Goal: Task Accomplishment & Management: Manage account settings

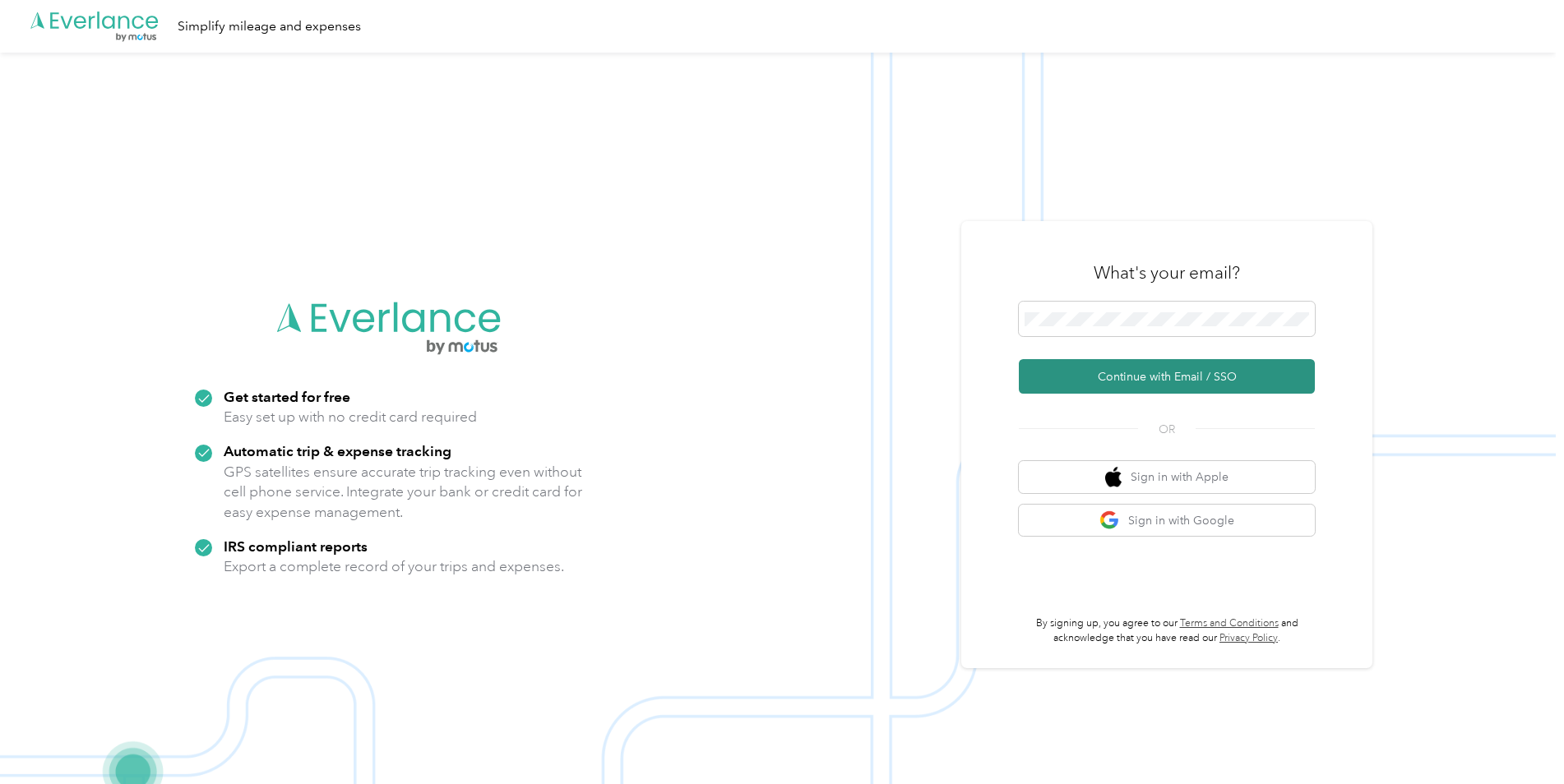
click at [1191, 375] on button "Continue with Email / SSO" at bounding box center [1167, 376] width 296 height 35
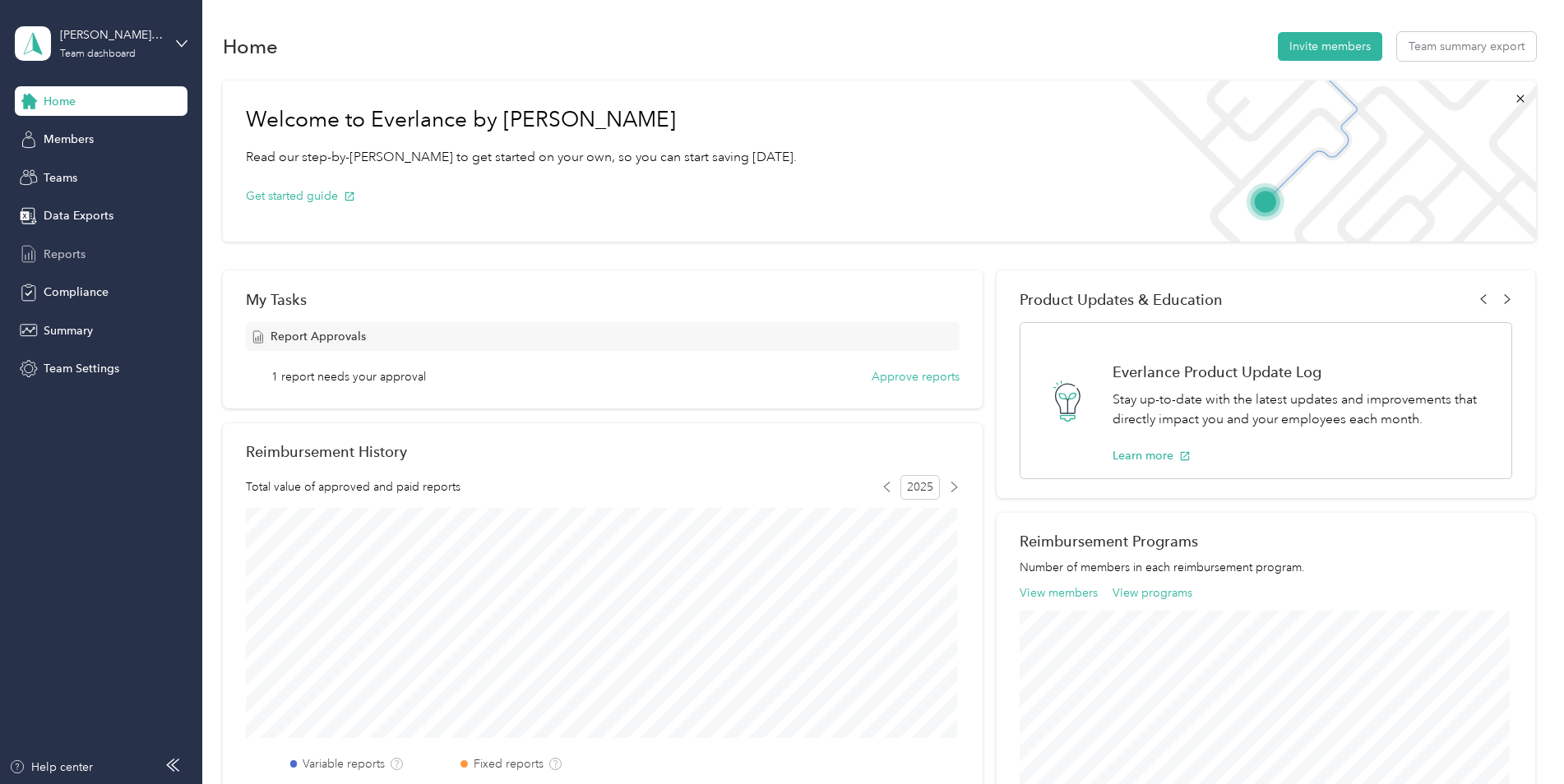
click at [80, 254] on span "Reports" at bounding box center [65, 254] width 42 height 17
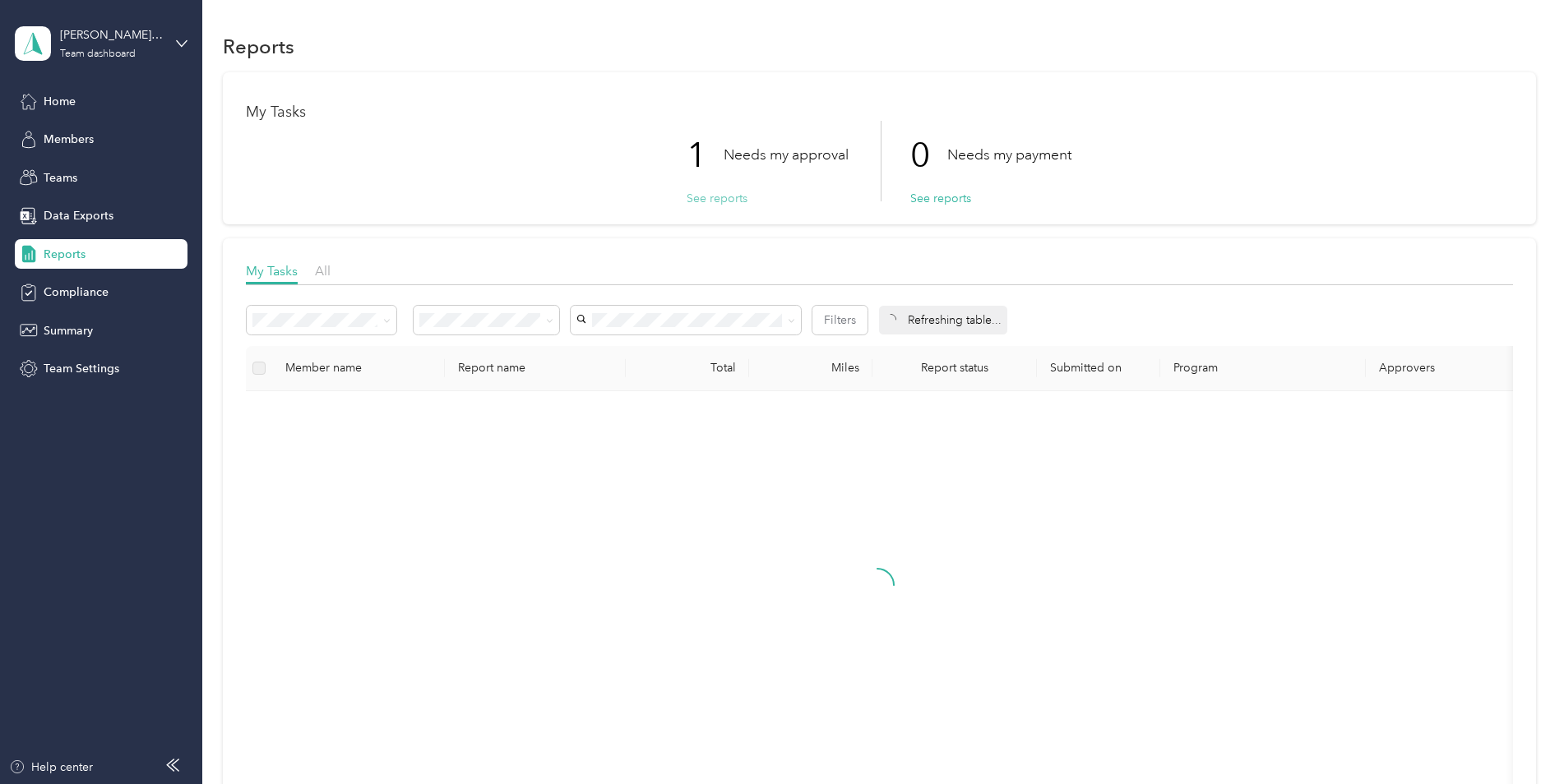
click at [695, 194] on button "See reports" at bounding box center [717, 198] width 61 height 17
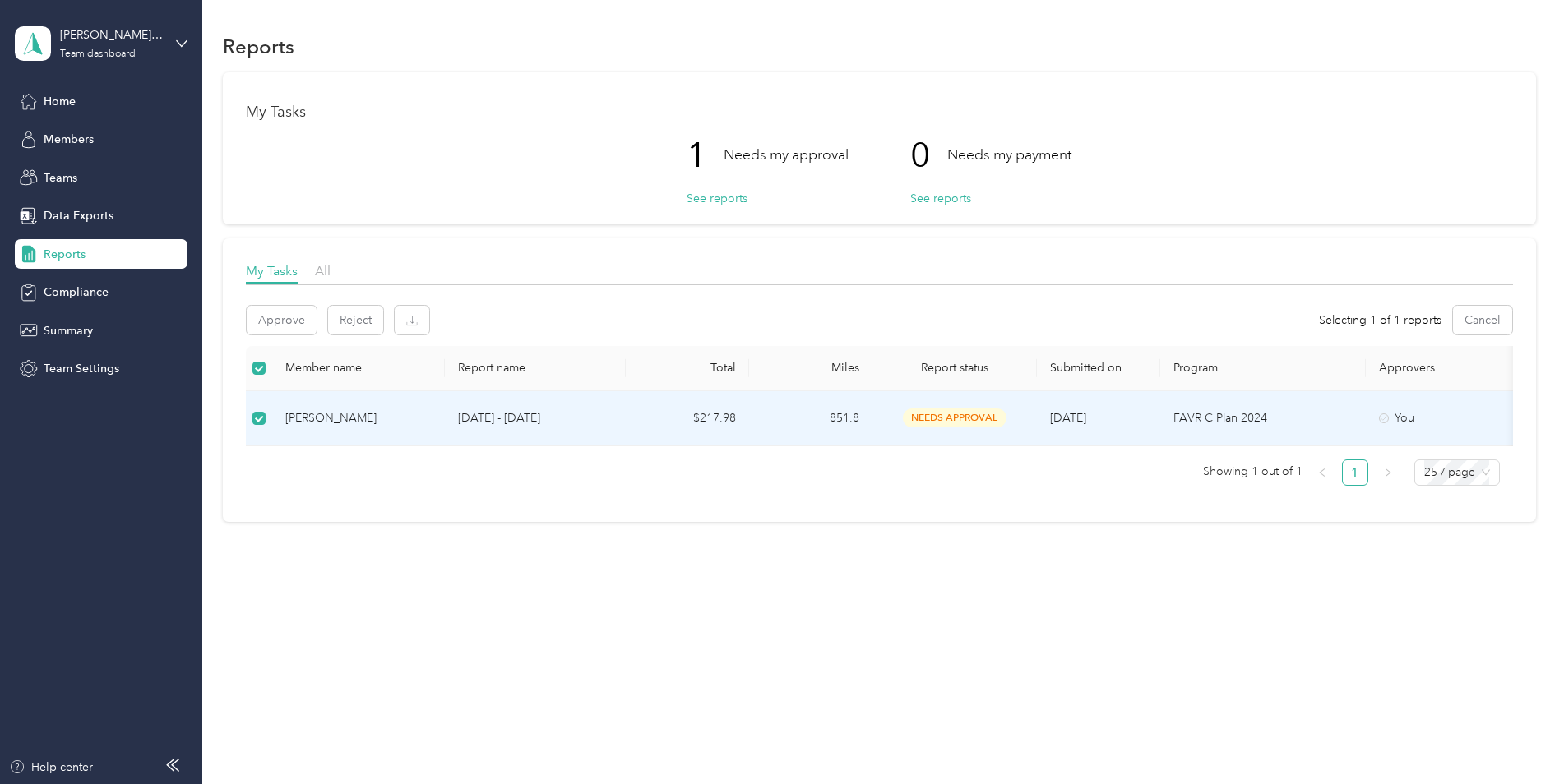
click at [1381, 421] on icon at bounding box center [1384, 418] width 10 height 10
click at [459, 420] on p "[DATE] - [DATE]" at bounding box center [535, 418] width 155 height 18
click at [958, 421] on span "needs approval" at bounding box center [955, 418] width 104 height 19
click at [246, 423] on td at bounding box center [258, 418] width 26 height 55
click at [252, 424] on td at bounding box center [258, 419] width 26 height 55
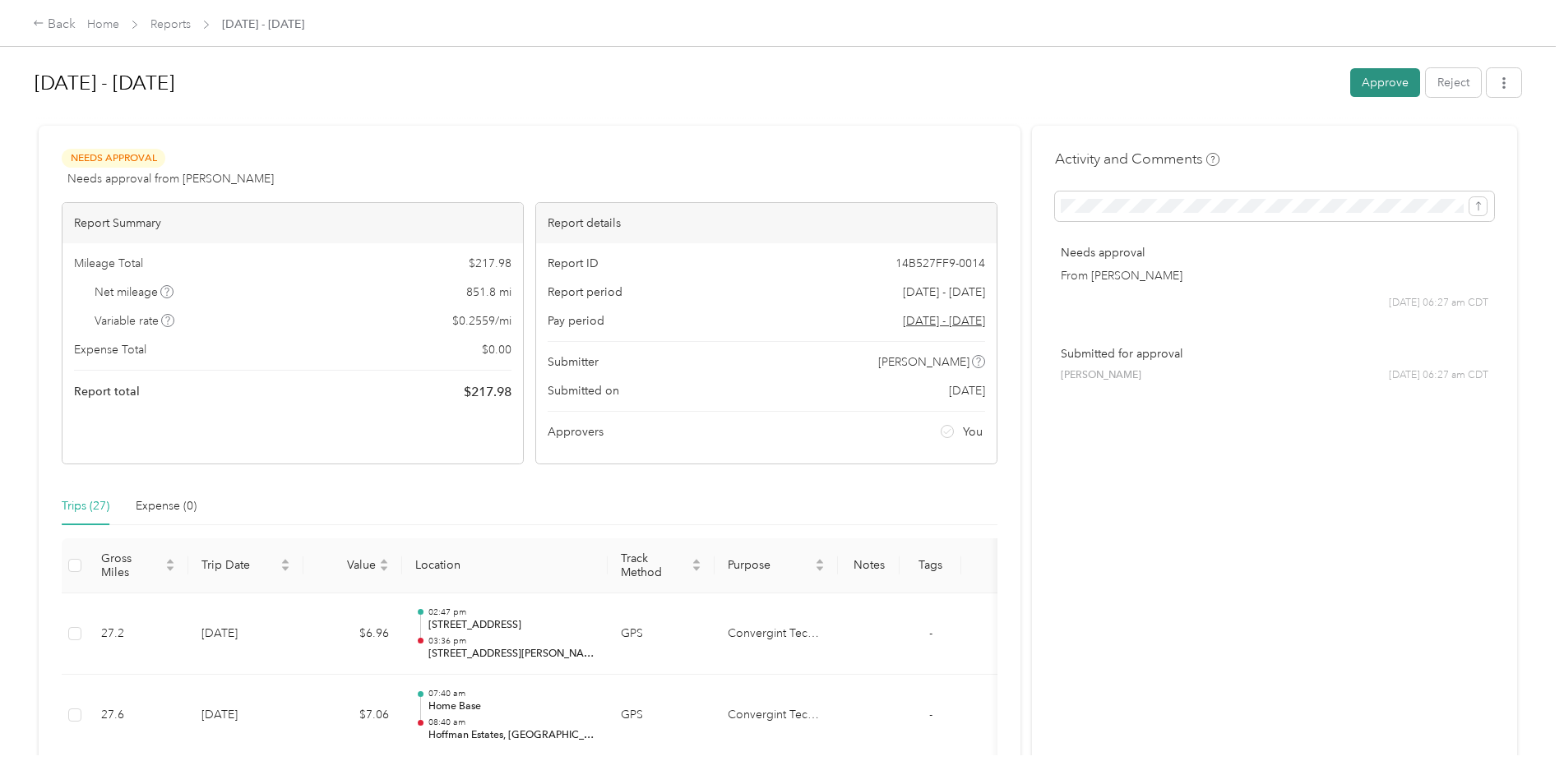
click at [1356, 82] on button "Approve" at bounding box center [1386, 82] width 70 height 29
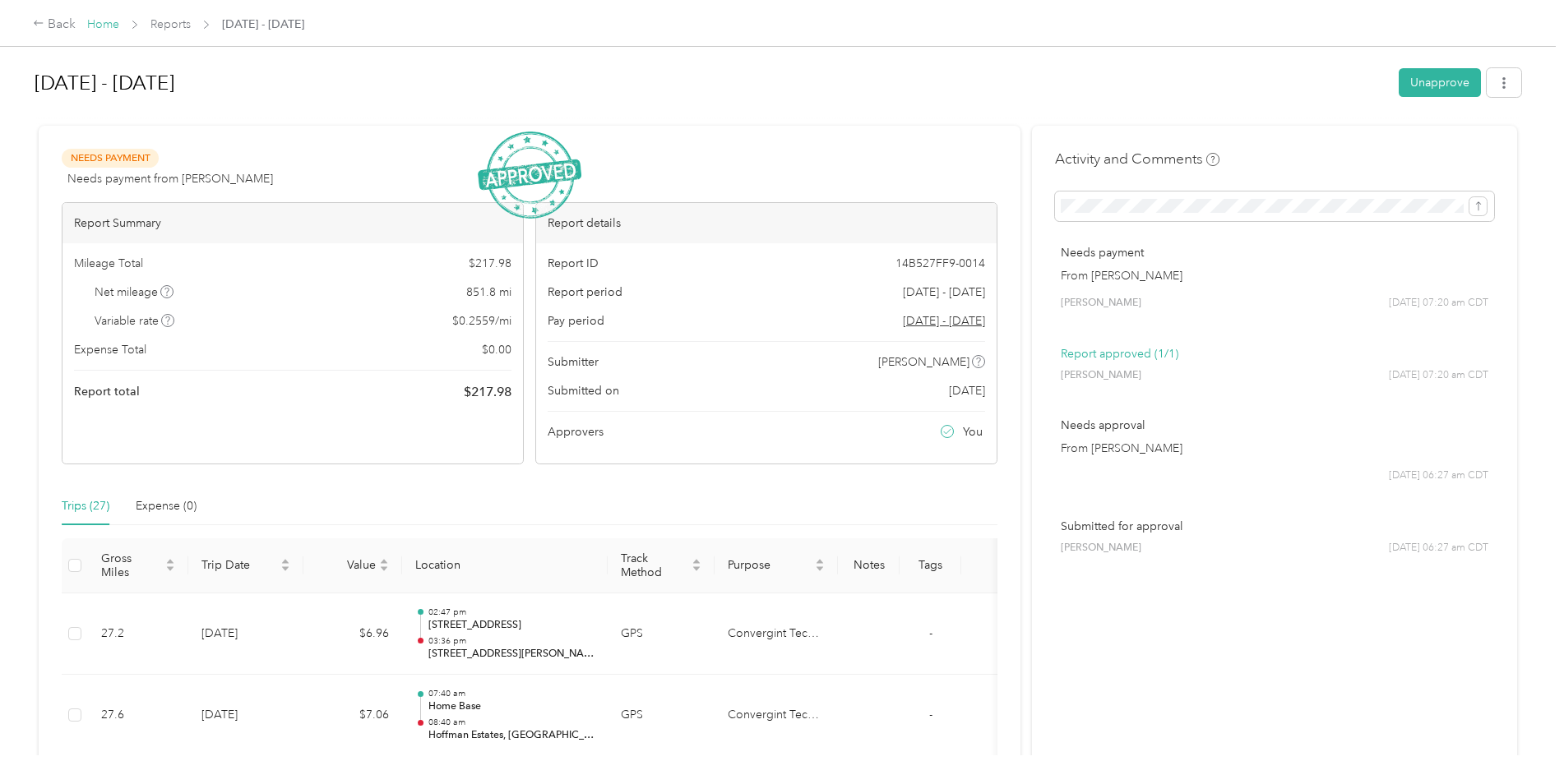
click at [100, 30] on link "Home" at bounding box center [103, 24] width 32 height 14
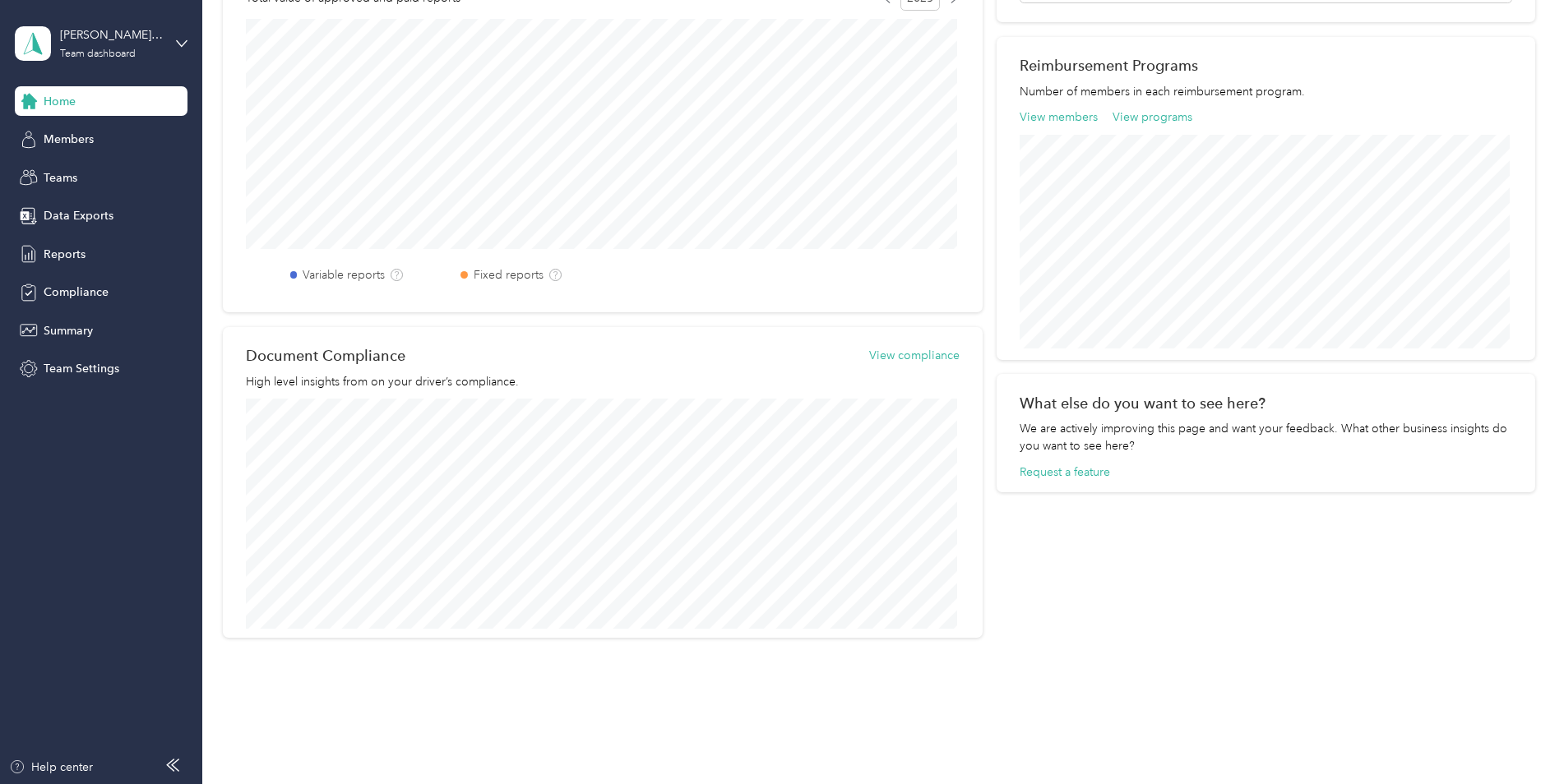
scroll to position [494, 0]
